Goal: Information Seeking & Learning: Learn about a topic

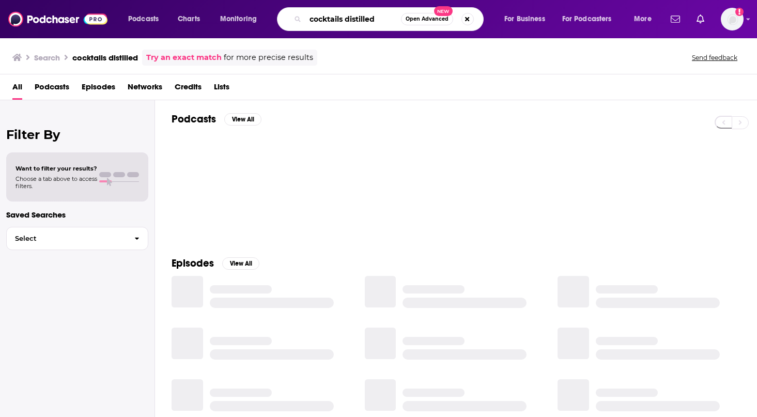
click at [385, 21] on input "cocktails distilled" at bounding box center [353, 19] width 96 height 17
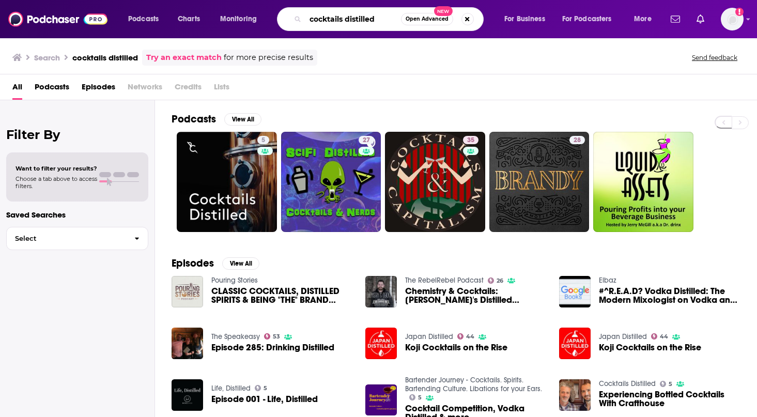
drag, startPoint x: 385, startPoint y: 21, endPoint x: 284, endPoint y: 18, distance: 101.3
click at [284, 18] on div "cocktails distilled Open Advanced New" at bounding box center [380, 19] width 207 height 24
type input "The Oprah podcast"
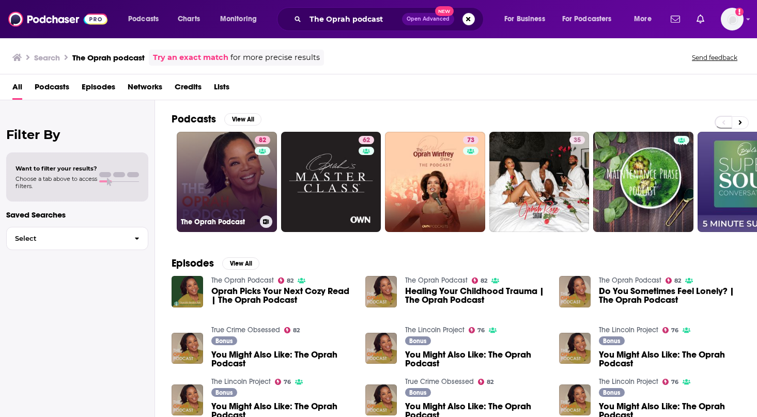
click at [234, 185] on link "82 The Oprah Podcast" at bounding box center [227, 182] width 100 height 100
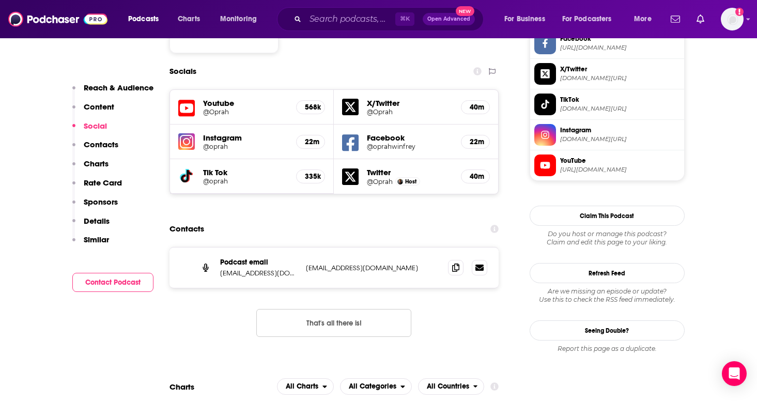
scroll to position [880, 0]
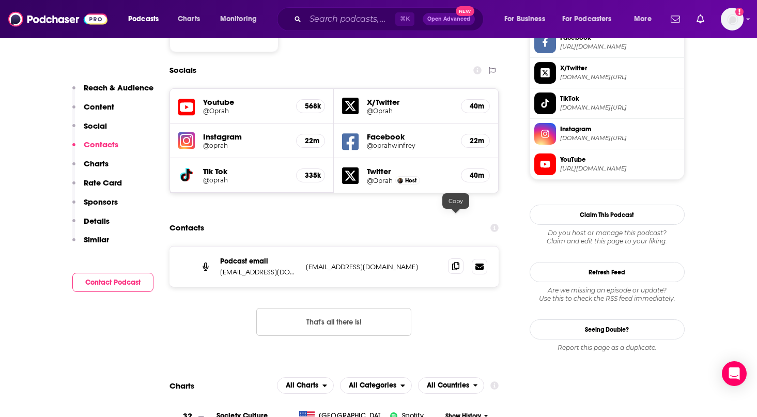
click at [455, 262] on icon at bounding box center [455, 266] width 7 height 8
